Goal: Task Accomplishment & Management: Manage account settings

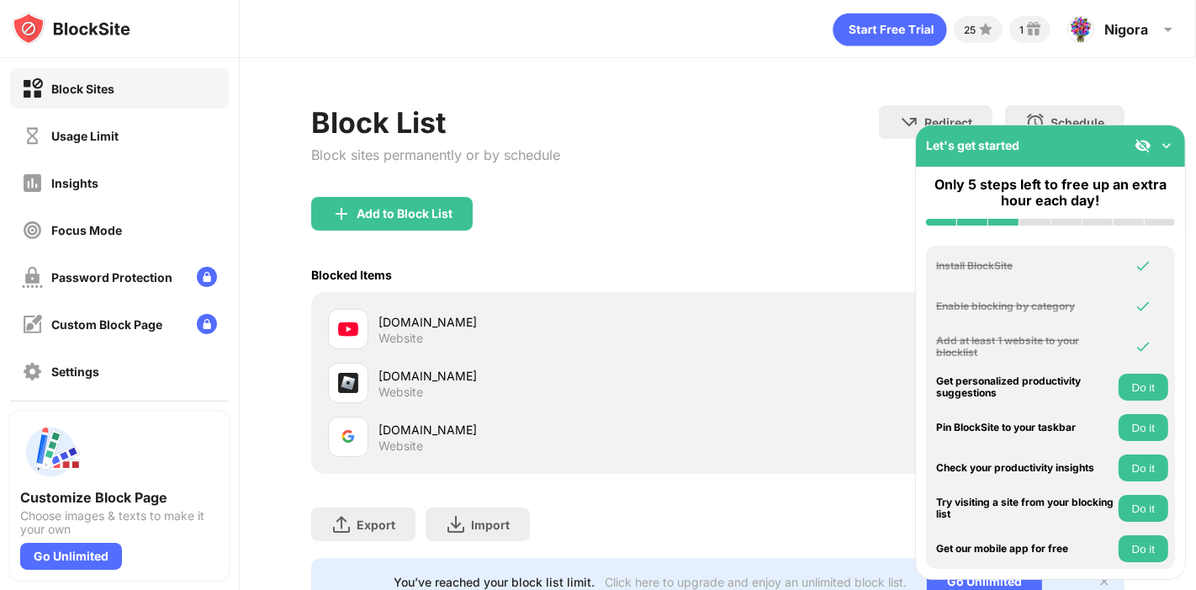
click at [1170, 146] on img at bounding box center [1167, 145] width 17 height 17
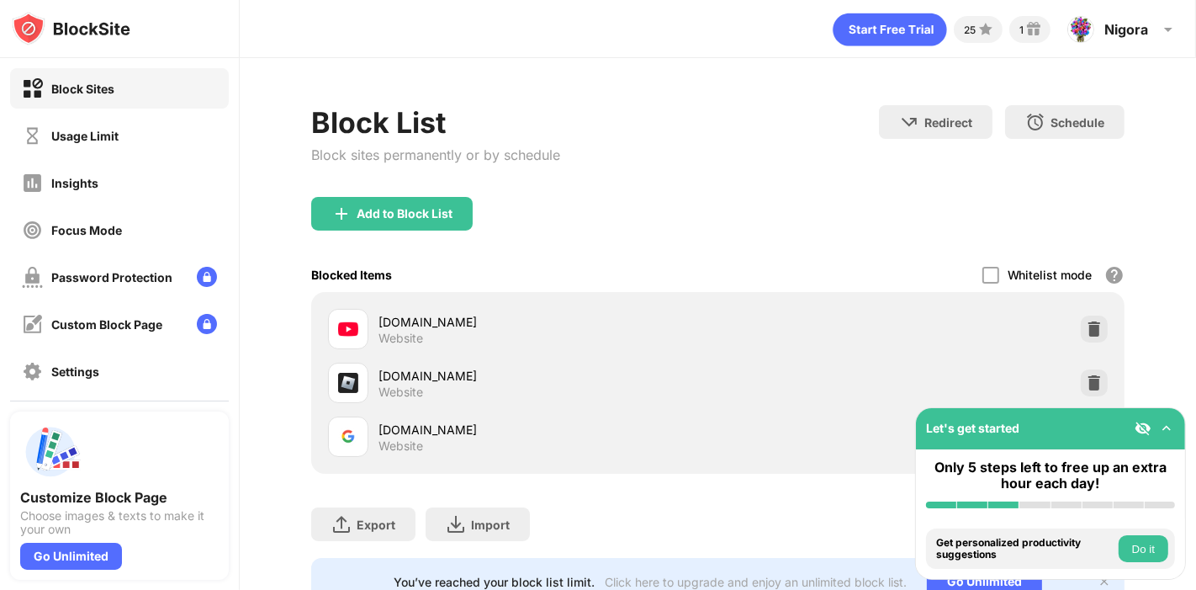
click at [1083, 169] on div "Redirect Choose a site to be redirected to when blocking is active Schedule Sel…" at bounding box center [1002, 141] width 246 height 72
click at [1147, 34] on div "Nigora" at bounding box center [1127, 29] width 44 height 17
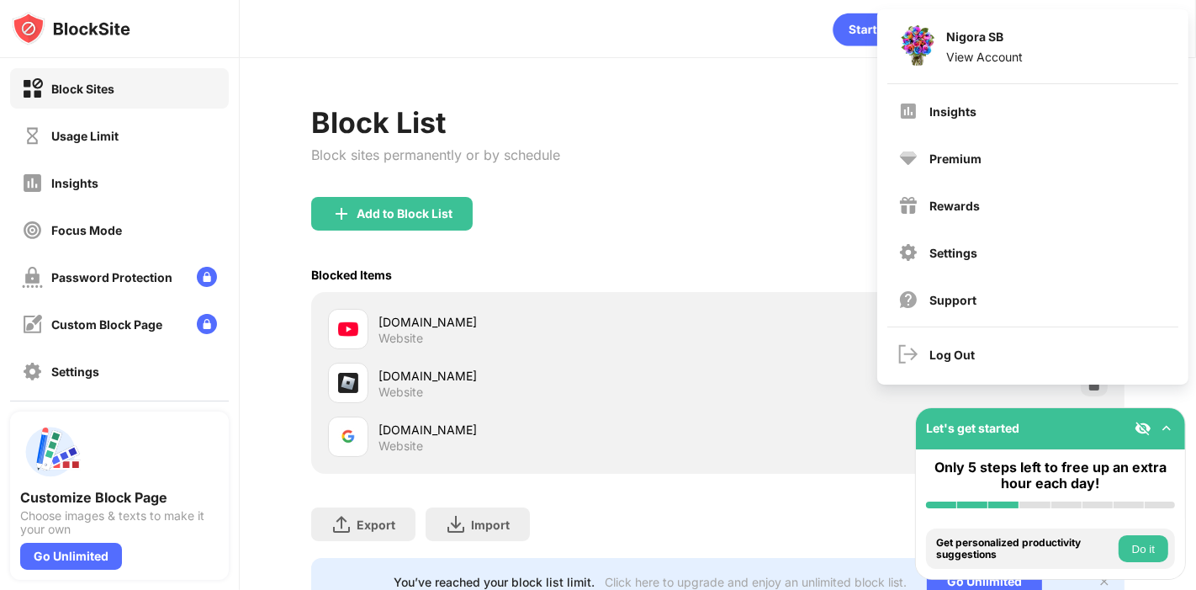
click at [814, 261] on div "Blocked Items Whitelist mode Block all websites except for those in your whitel…" at bounding box center [717, 274] width 813 height 34
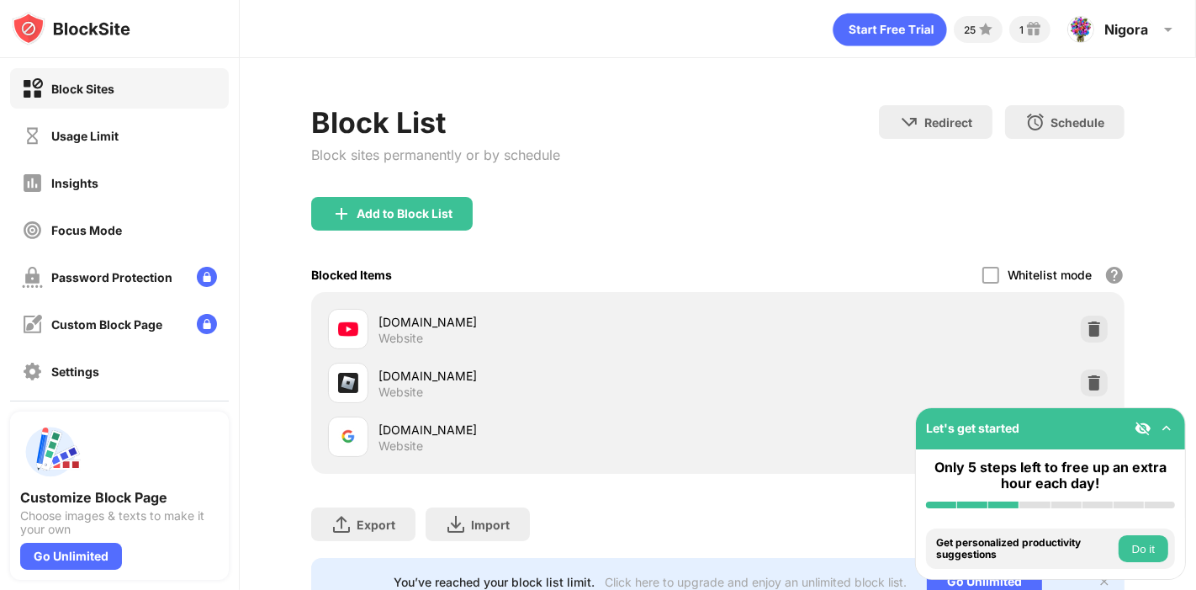
click at [1158, 210] on div "Block List Block sites permanently or by schedule Redirect Choose a site to be …" at bounding box center [718, 355] width 957 height 594
click at [1151, 18] on div "Nigora Nigora SB View Account Insights Premium Rewards Settings Support Log Out" at bounding box center [1123, 29] width 131 height 40
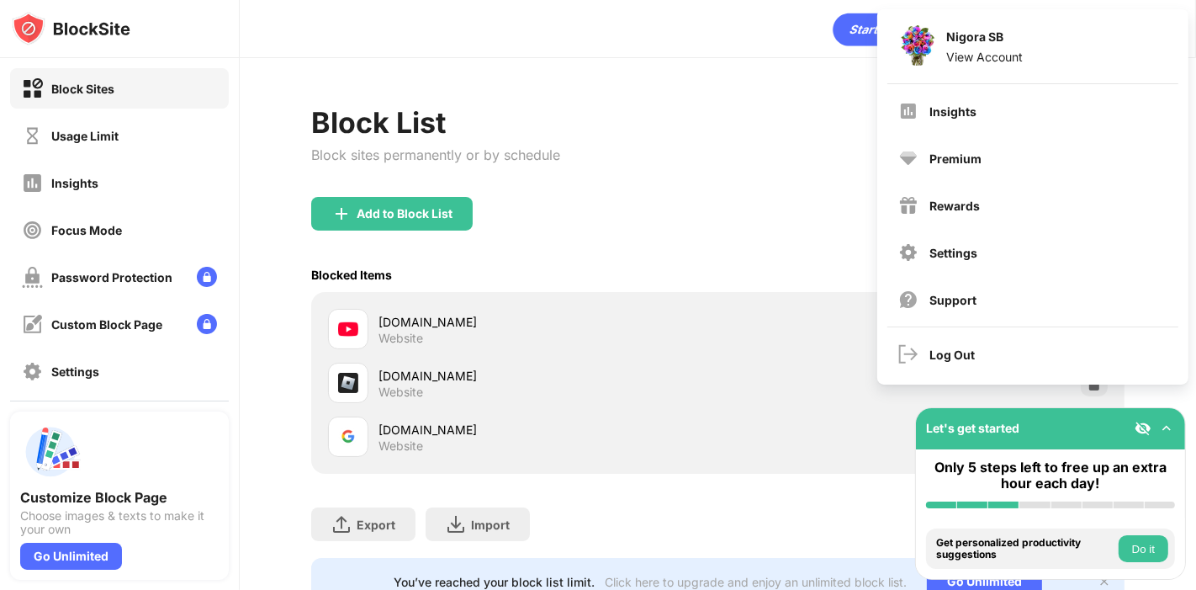
click at [812, 257] on div "Blocked Items Whitelist mode Block all websites except for those in your whitel…" at bounding box center [717, 274] width 813 height 34
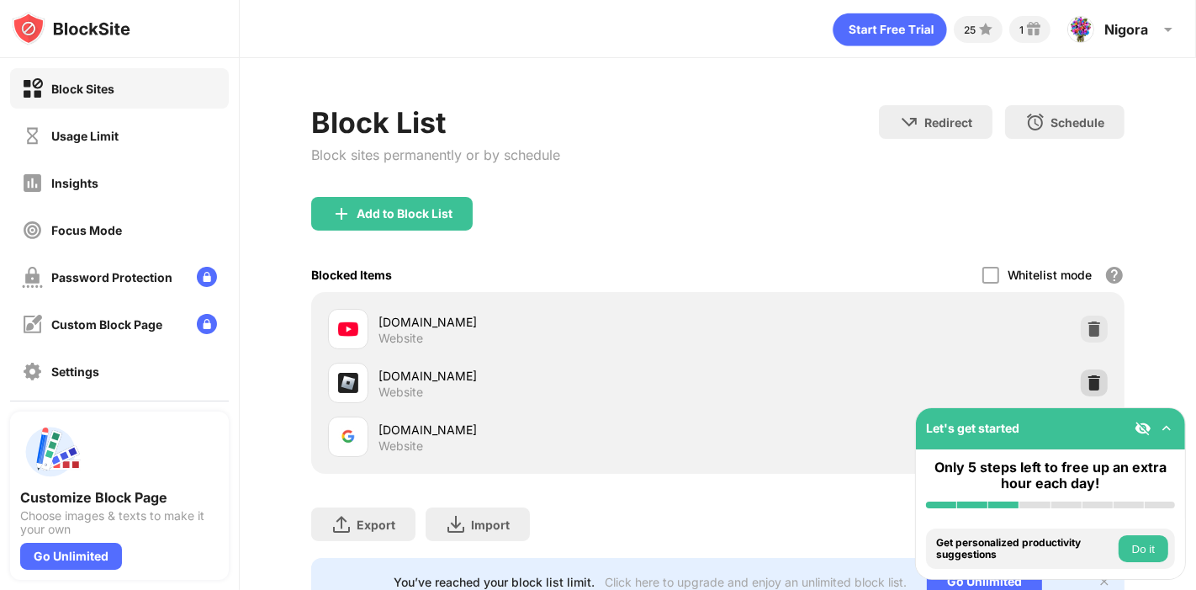
click at [1081, 370] on div at bounding box center [1094, 382] width 27 height 27
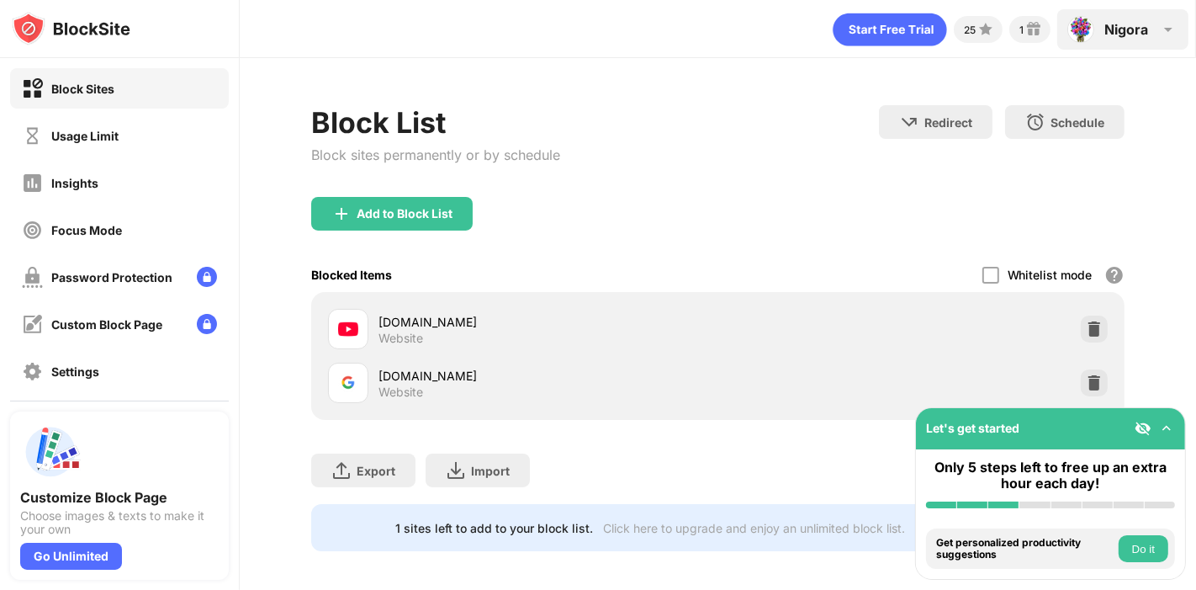
click at [1145, 42] on div "Nigora Nigora SB View Account Insights Premium Rewards Settings Support Log Out" at bounding box center [1123, 29] width 131 height 40
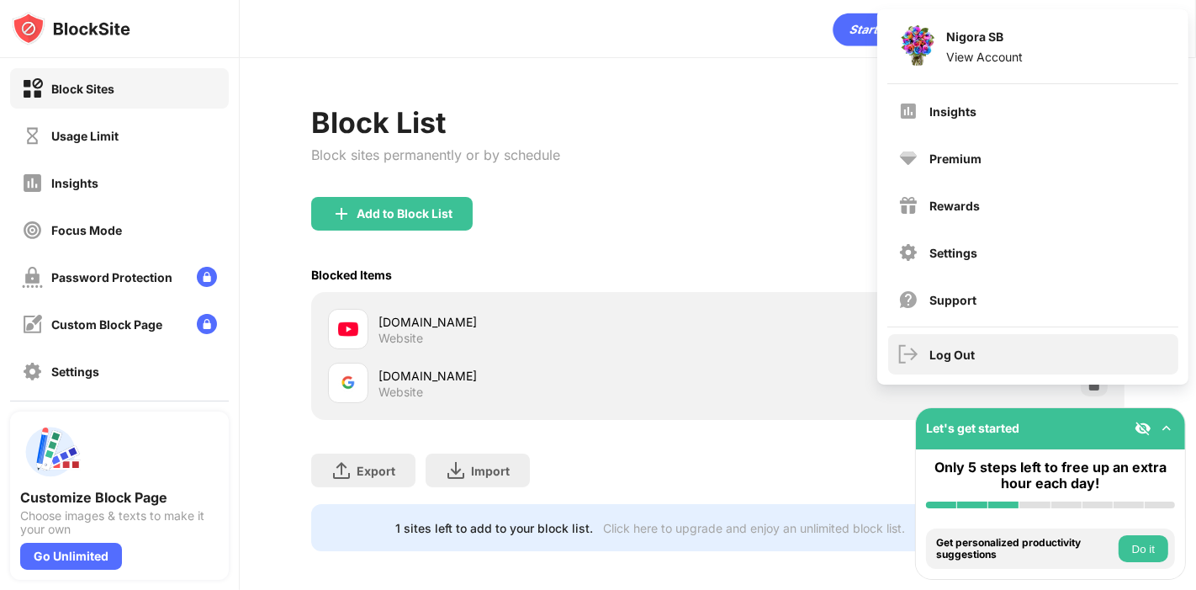
click at [986, 360] on div "Log Out" at bounding box center [1033, 354] width 290 height 40
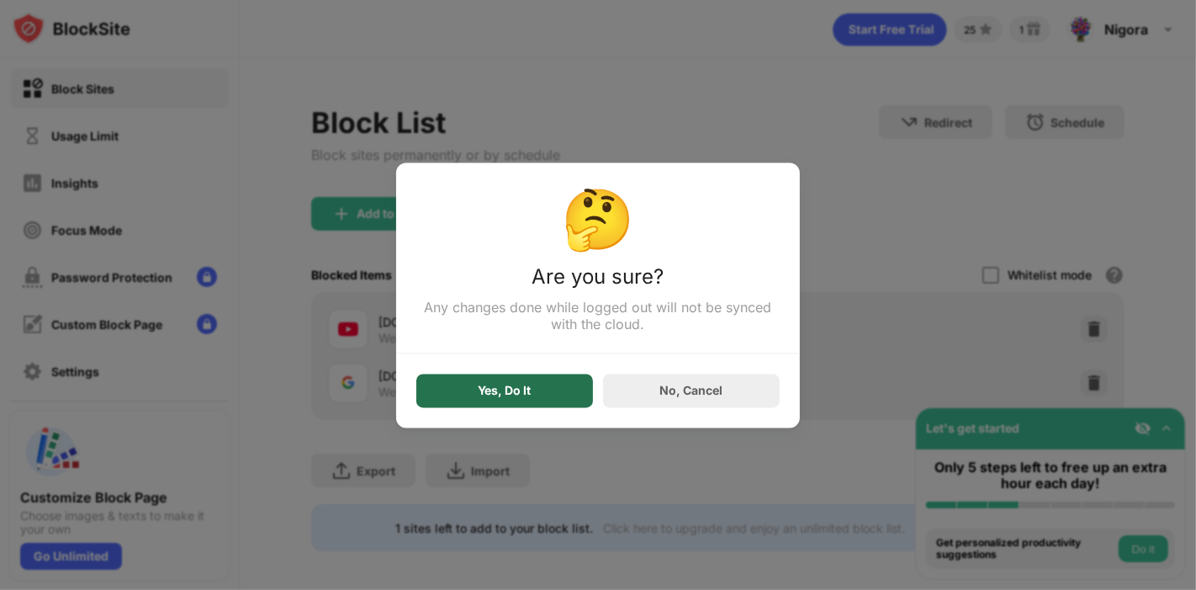
click at [543, 400] on div "Yes, Do It" at bounding box center [504, 391] width 177 height 34
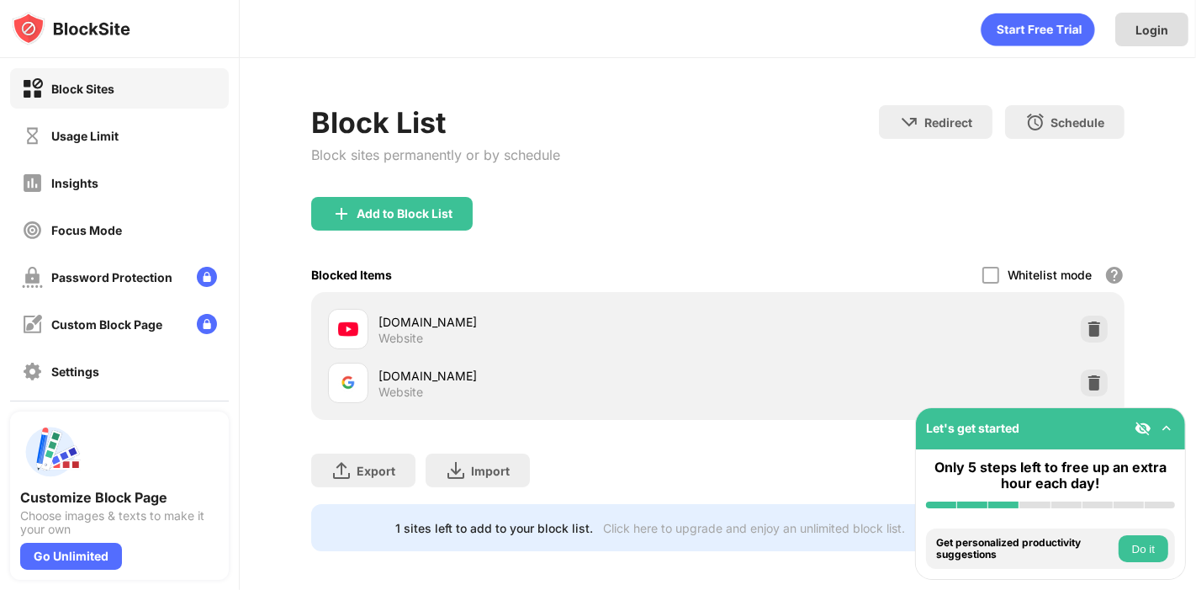
click at [1135, 33] on div "Login" at bounding box center [1152, 30] width 73 height 34
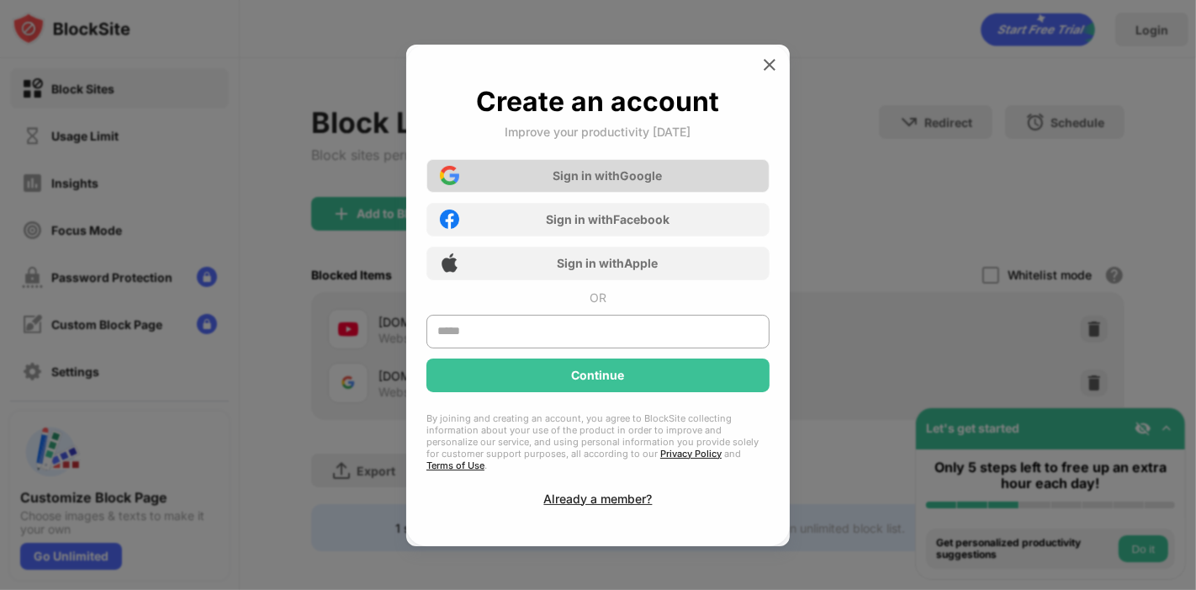
click at [628, 174] on div "Sign in with Google" at bounding box center [608, 175] width 109 height 14
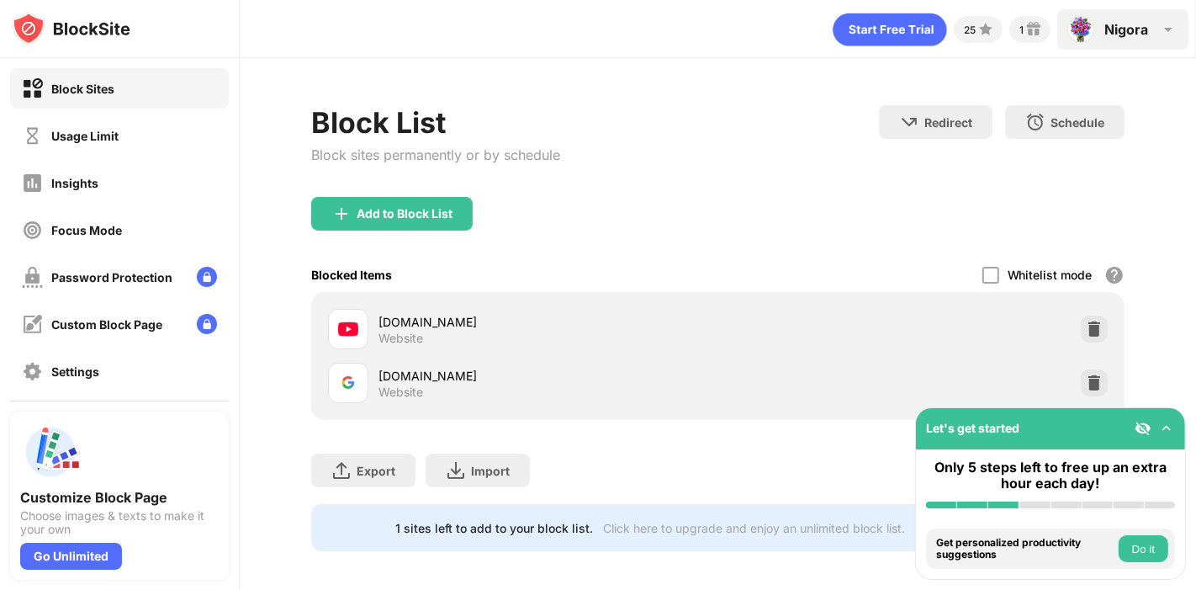
click at [1164, 19] on img at bounding box center [1169, 29] width 20 height 20
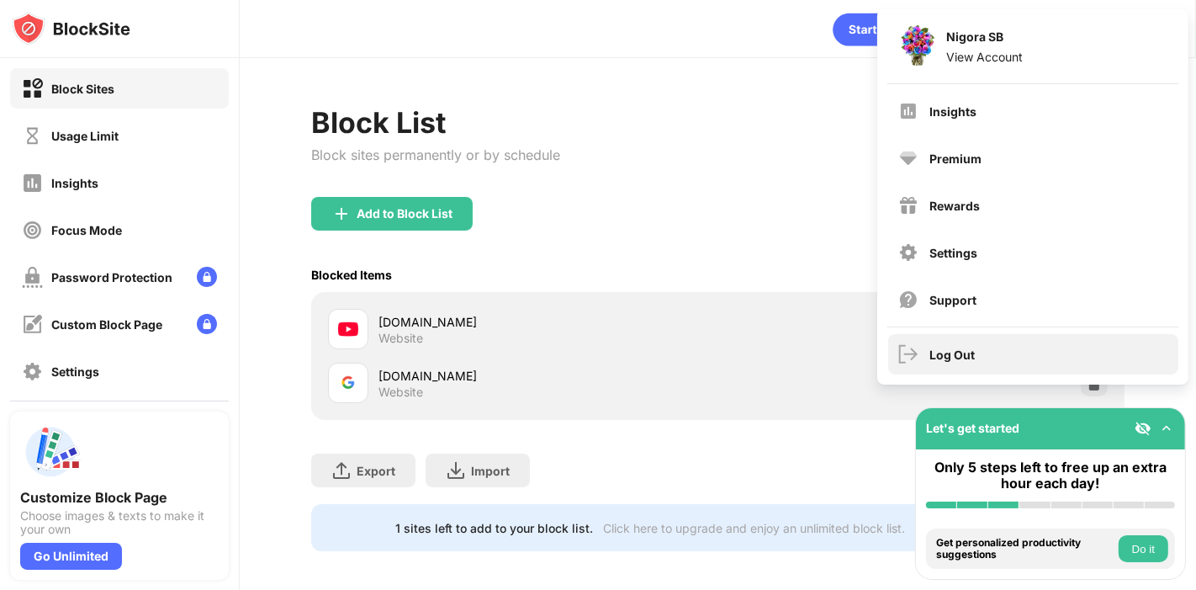
click at [960, 357] on div "Log Out" at bounding box center [953, 354] width 45 height 14
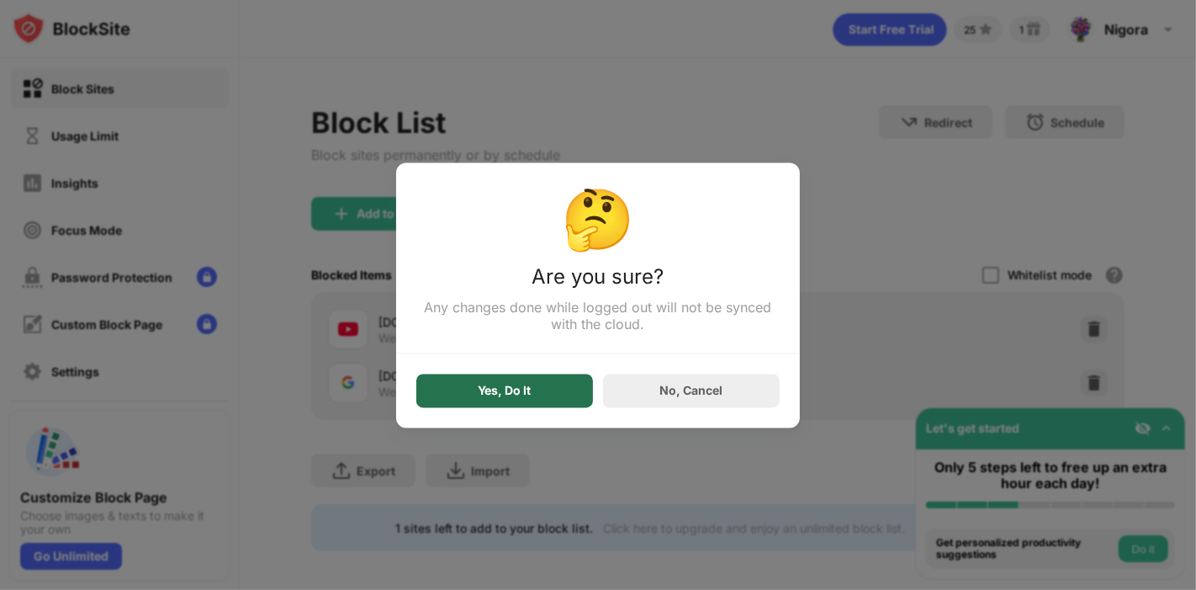
click at [483, 405] on div "Yes, Do It" at bounding box center [504, 391] width 177 height 34
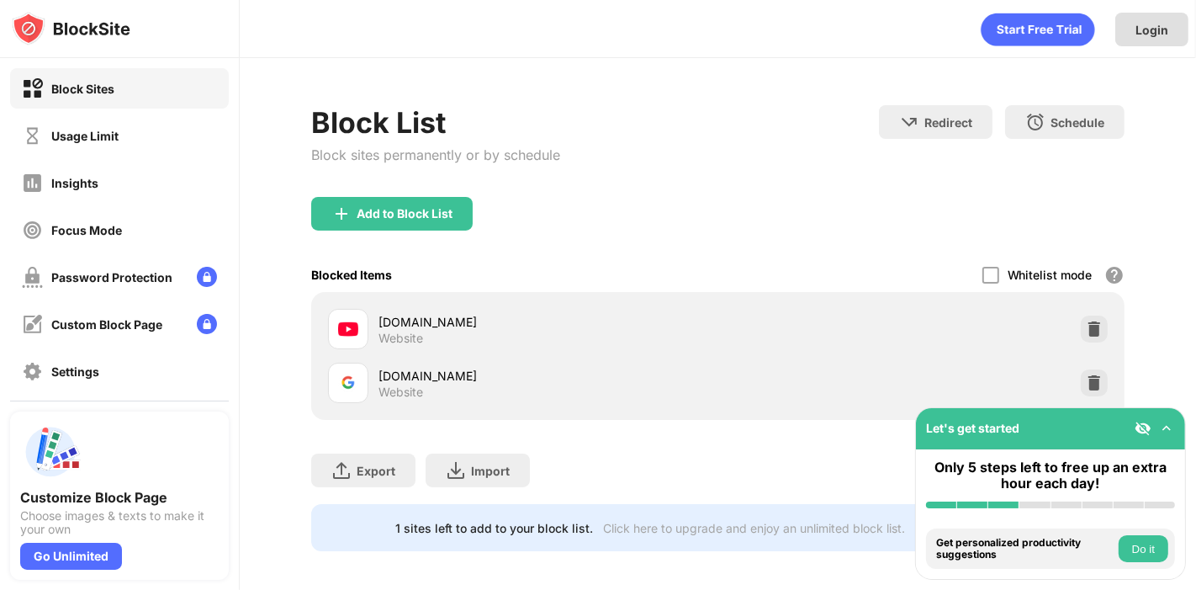
click at [1132, 15] on div "Login" at bounding box center [1152, 30] width 73 height 34
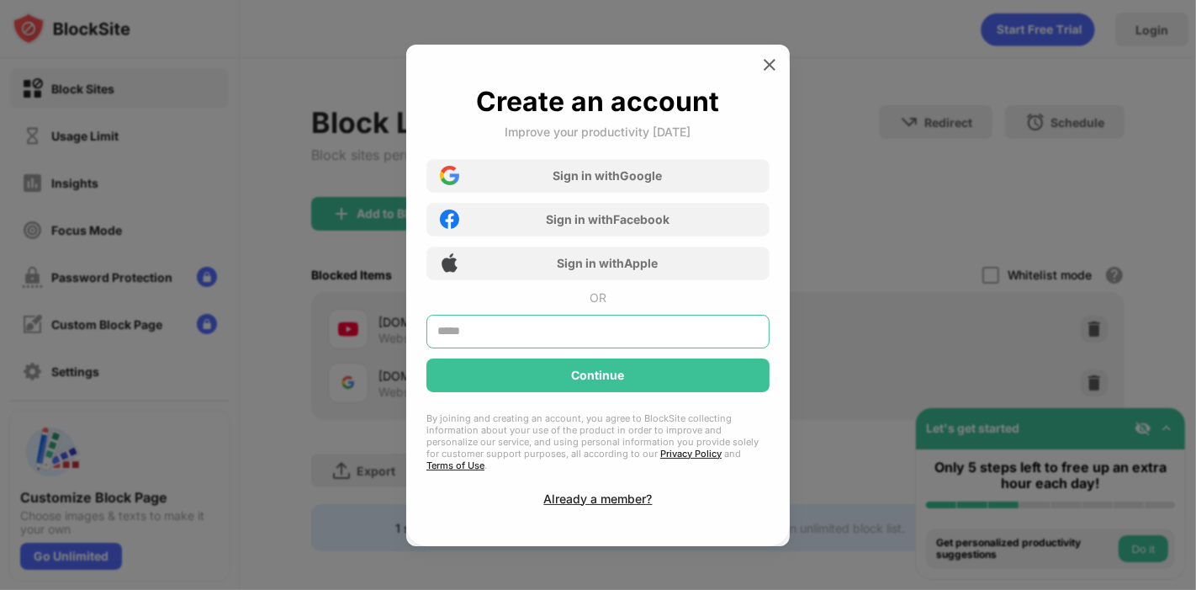
click at [623, 332] on input "text" at bounding box center [598, 332] width 343 height 34
type input "**********"
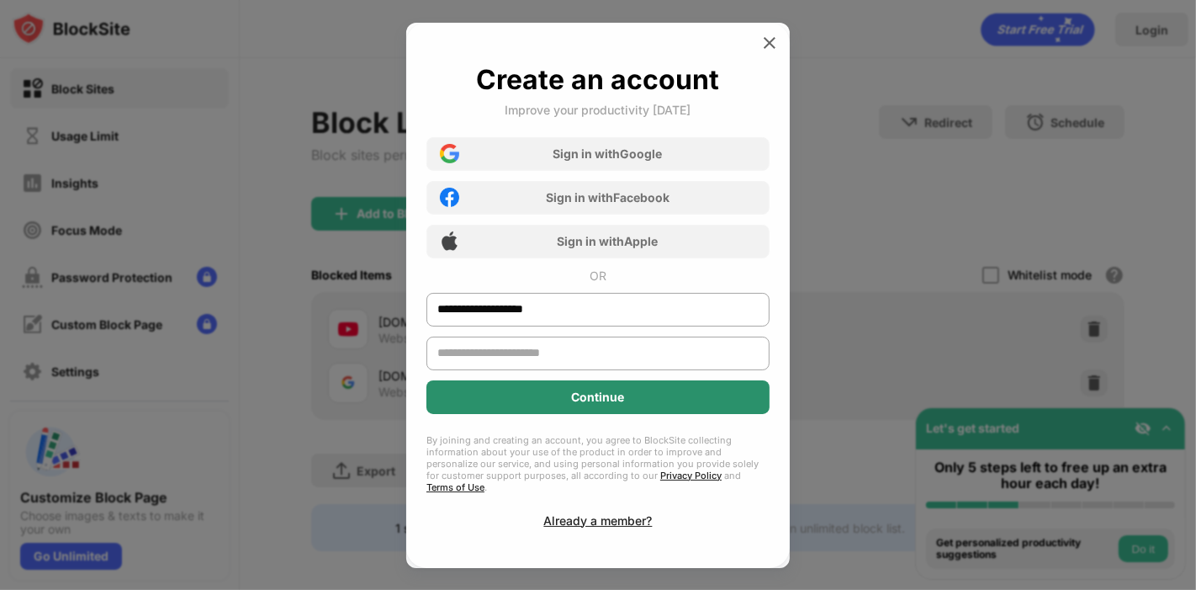
click at [610, 396] on div "Continue" at bounding box center [598, 397] width 343 height 34
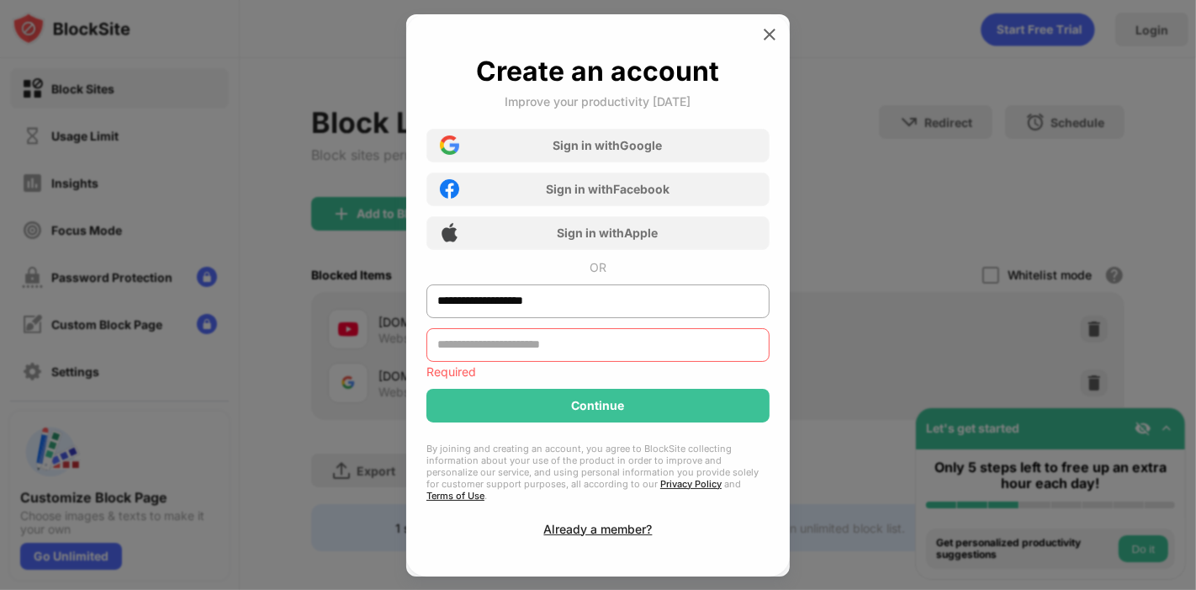
click at [582, 356] on input "text" at bounding box center [598, 345] width 343 height 34
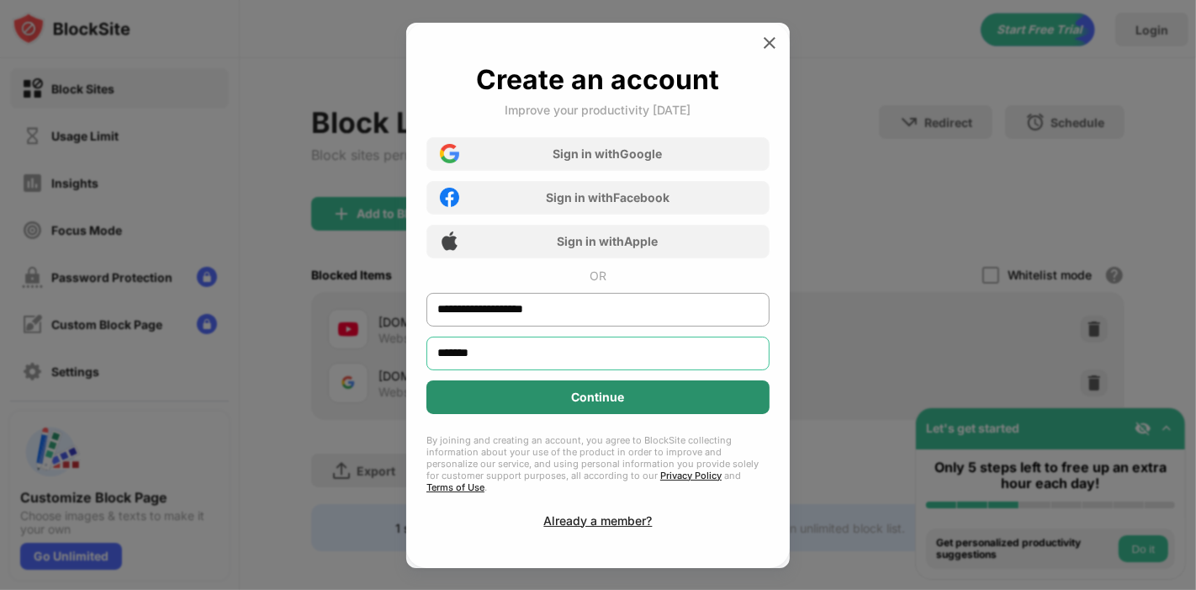
type input "*******"
click at [639, 400] on div "Continue" at bounding box center [598, 397] width 343 height 34
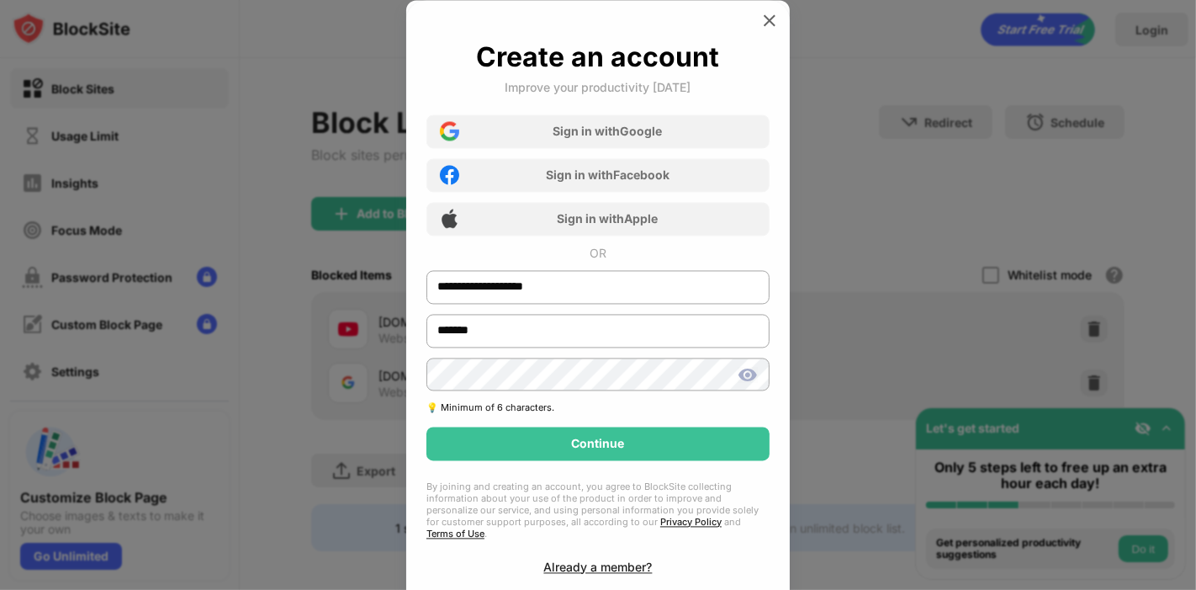
click at [620, 559] on div "**********" at bounding box center [598, 306] width 343 height 533
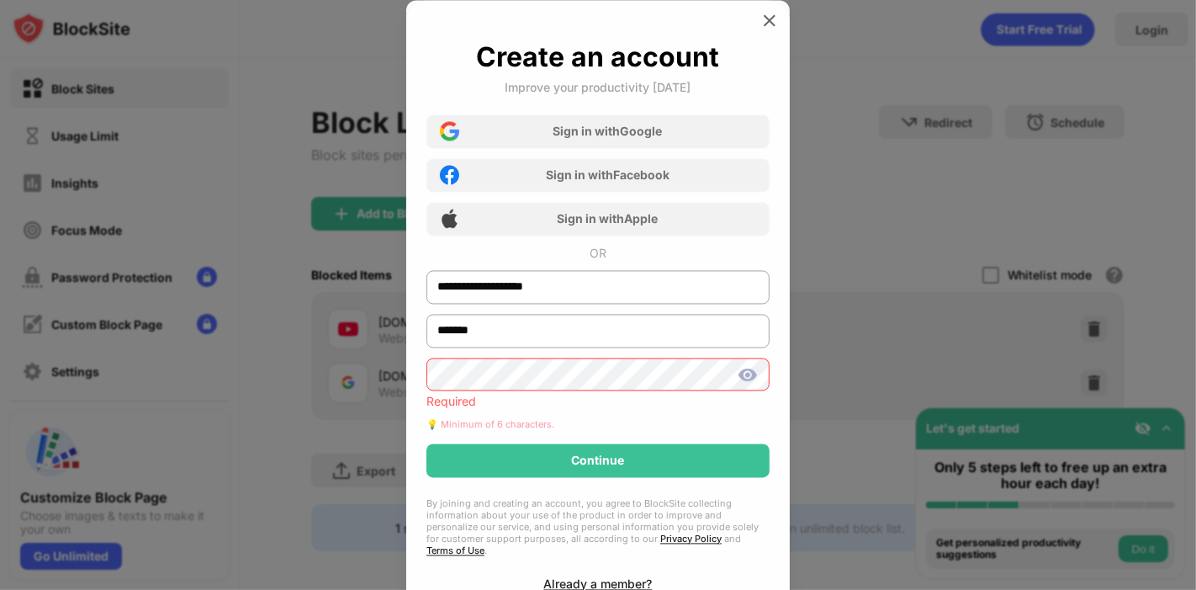
click at [782, 10] on div "**********" at bounding box center [598, 315] width 384 height 631
click at [780, 12] on div at bounding box center [769, 20] width 27 height 27
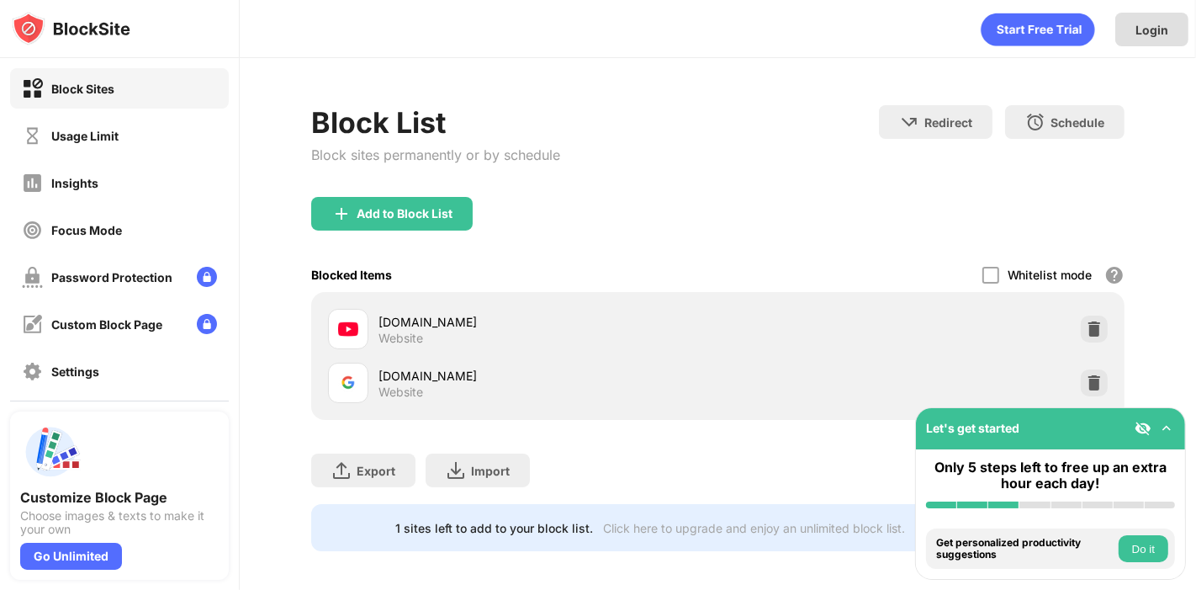
click at [1142, 19] on div "Login" at bounding box center [1152, 30] width 73 height 34
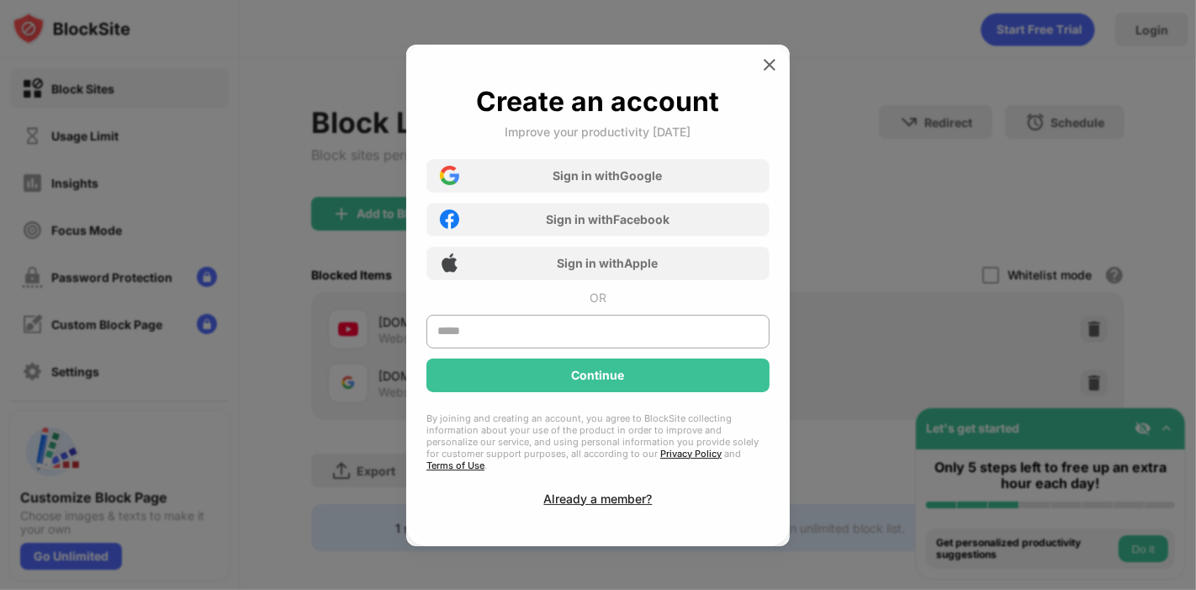
click at [591, 481] on div "Create an account Improve your productivity [DATE] Sign in with Google Sign in …" at bounding box center [598, 295] width 343 height 421
click at [592, 497] on div "Already a member?" at bounding box center [598, 498] width 109 height 14
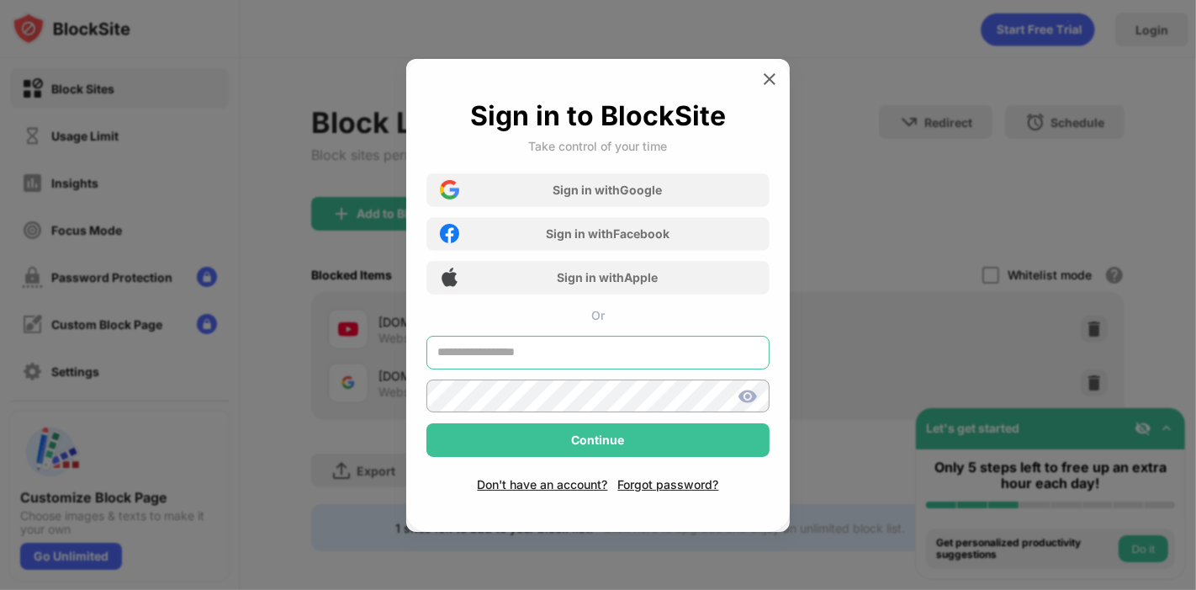
click at [554, 354] on input "text" at bounding box center [598, 353] width 343 height 34
click at [467, 352] on input "**********" at bounding box center [598, 353] width 343 height 34
type input "**********"
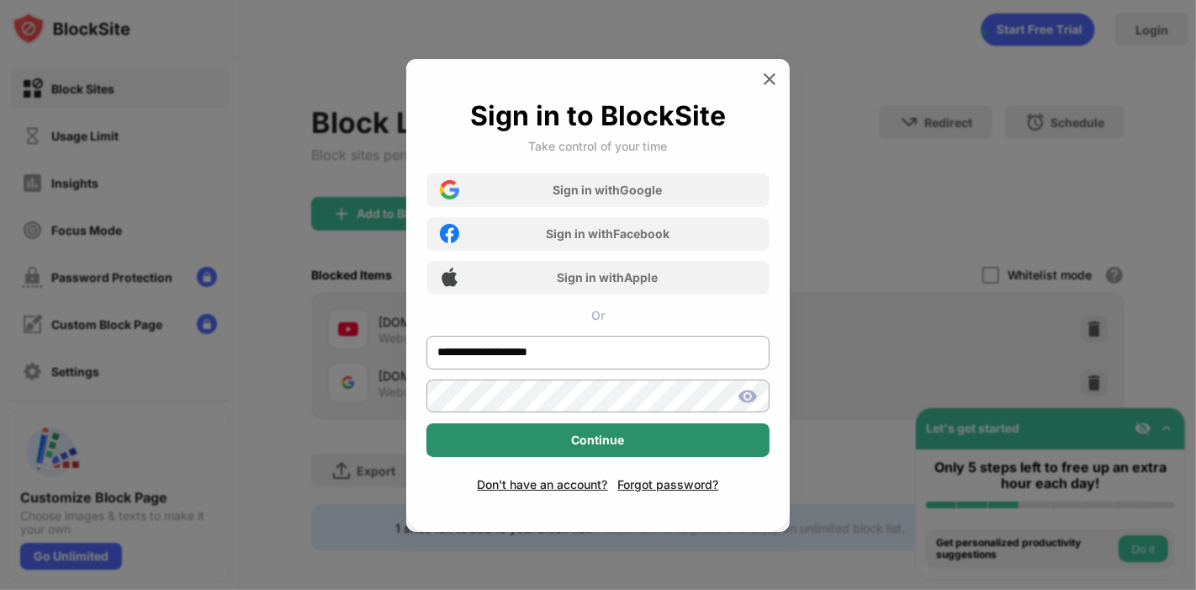
click at [568, 424] on div "Continue" at bounding box center [598, 440] width 343 height 34
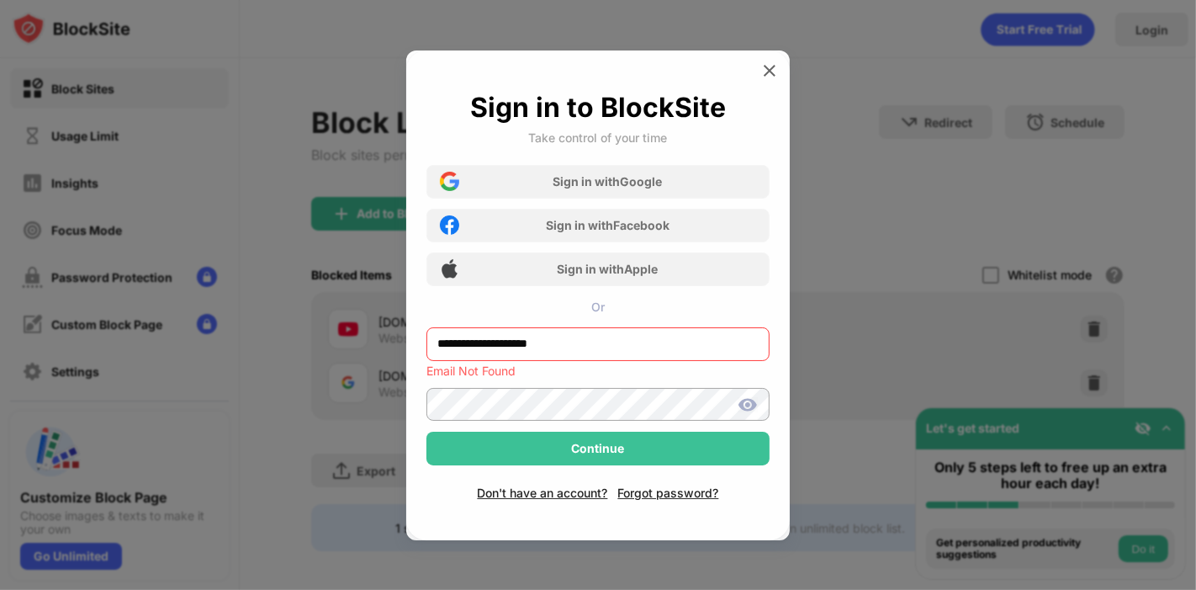
click at [755, 76] on div "**********" at bounding box center [598, 295] width 384 height 490
click at [767, 74] on img at bounding box center [769, 70] width 17 height 17
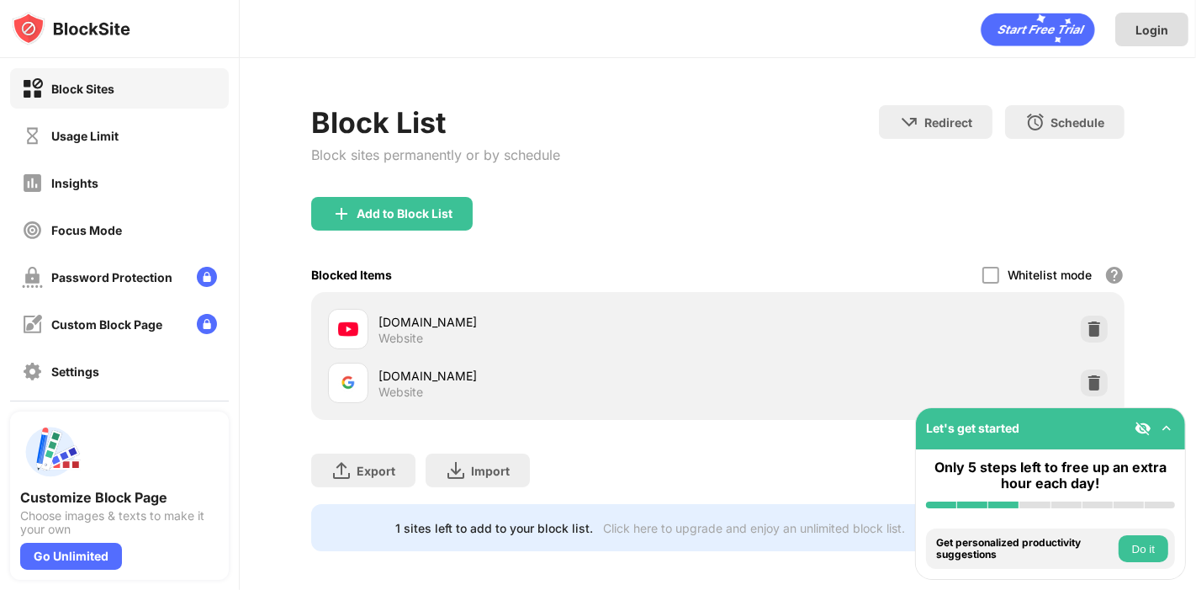
click at [1147, 30] on div "Login" at bounding box center [1152, 30] width 33 height 14
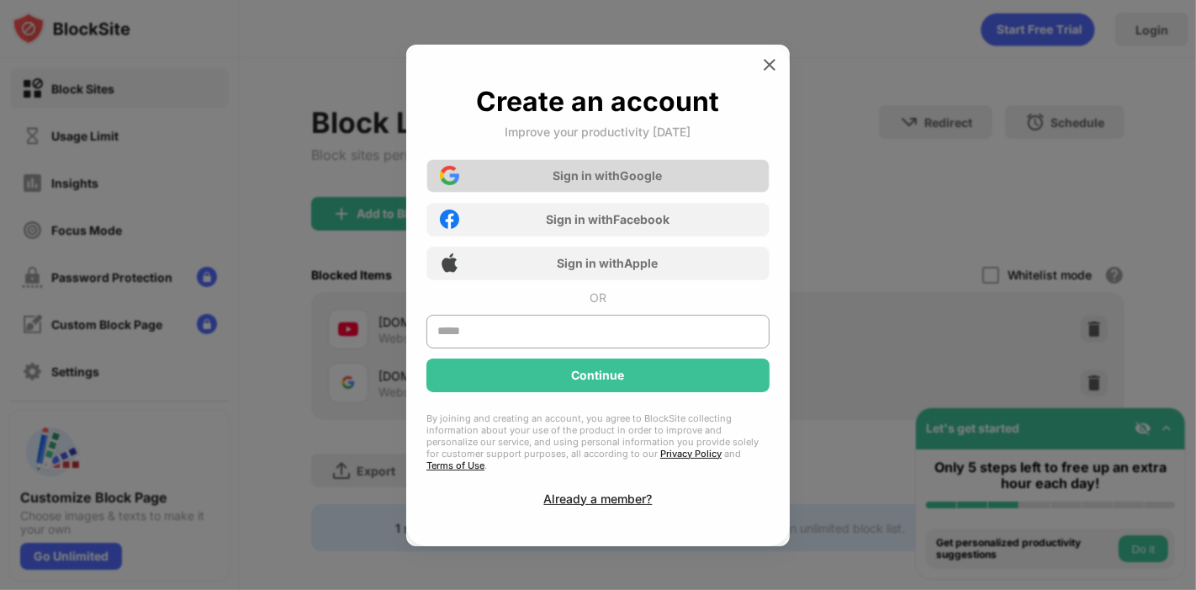
click at [589, 174] on div "Sign in with Google" at bounding box center [598, 176] width 343 height 34
